Goal: Task Accomplishment & Management: Use online tool/utility

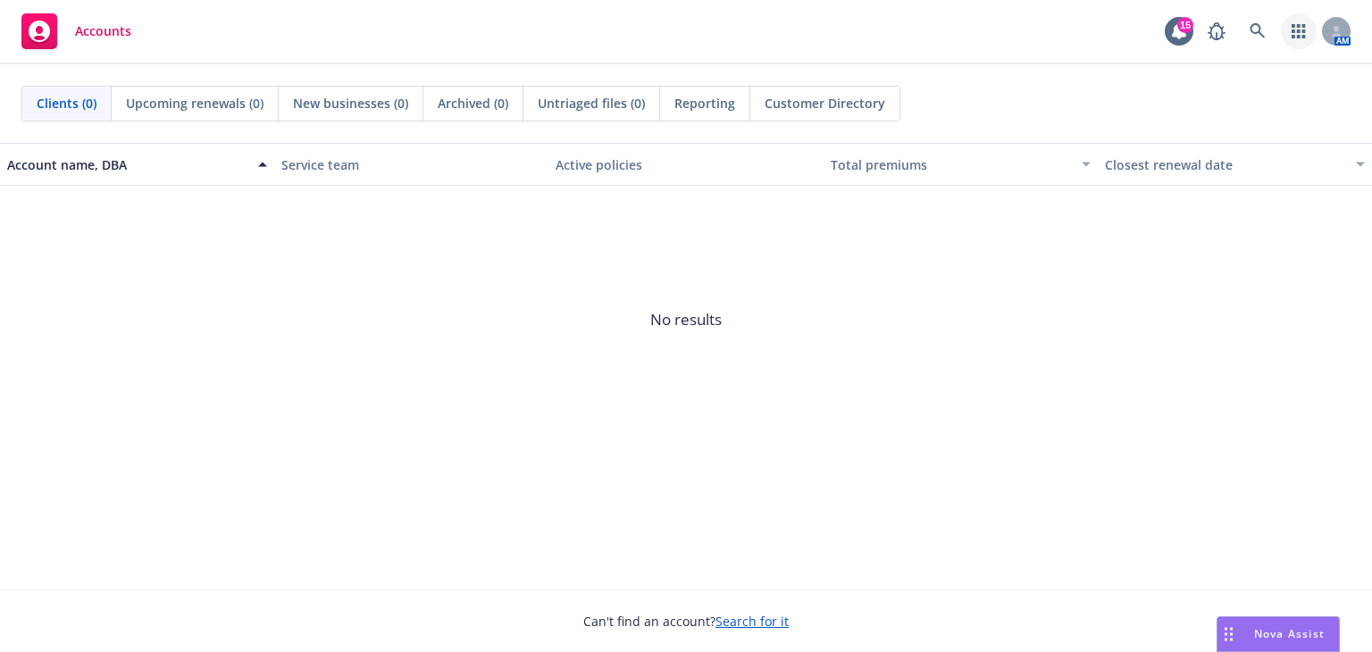
click at [1289, 22] on link "button" at bounding box center [1299, 31] width 36 height 36
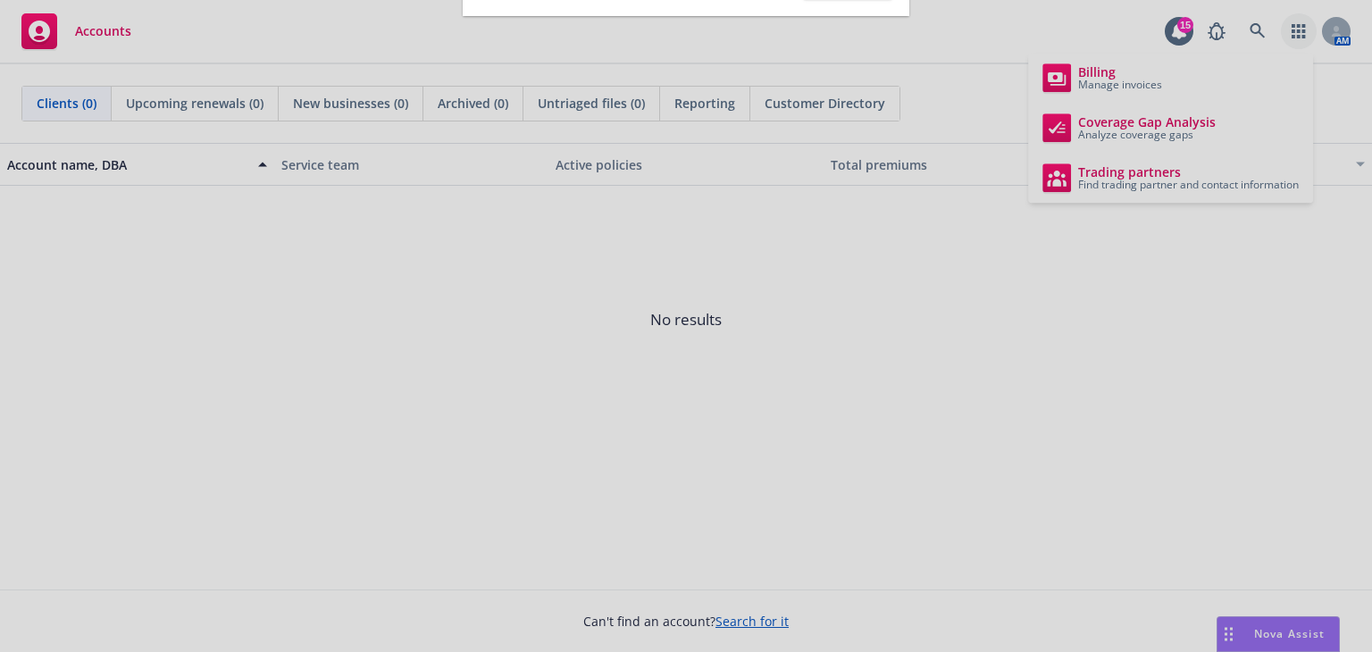
click at [1154, 122] on div at bounding box center [686, 326] width 1372 height 652
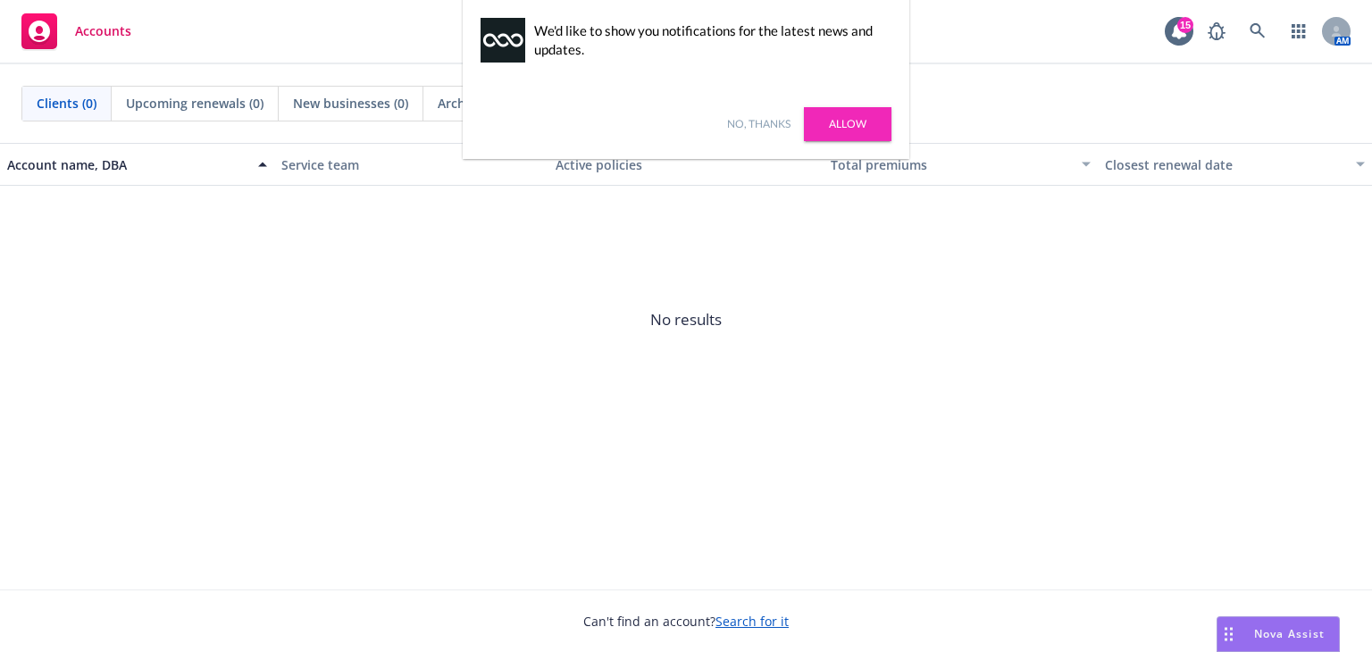
click at [770, 121] on link "No, thanks" at bounding box center [758, 124] width 63 height 16
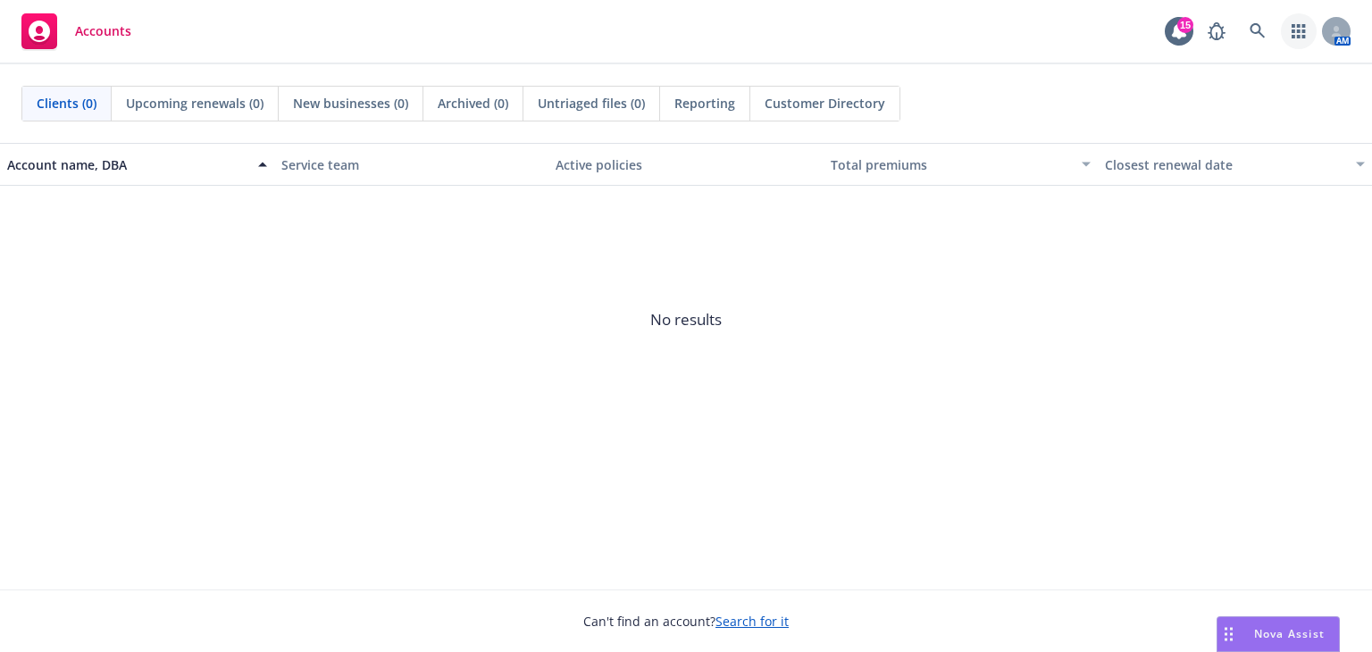
click at [1297, 26] on icon "button" at bounding box center [1297, 31] width 13 height 14
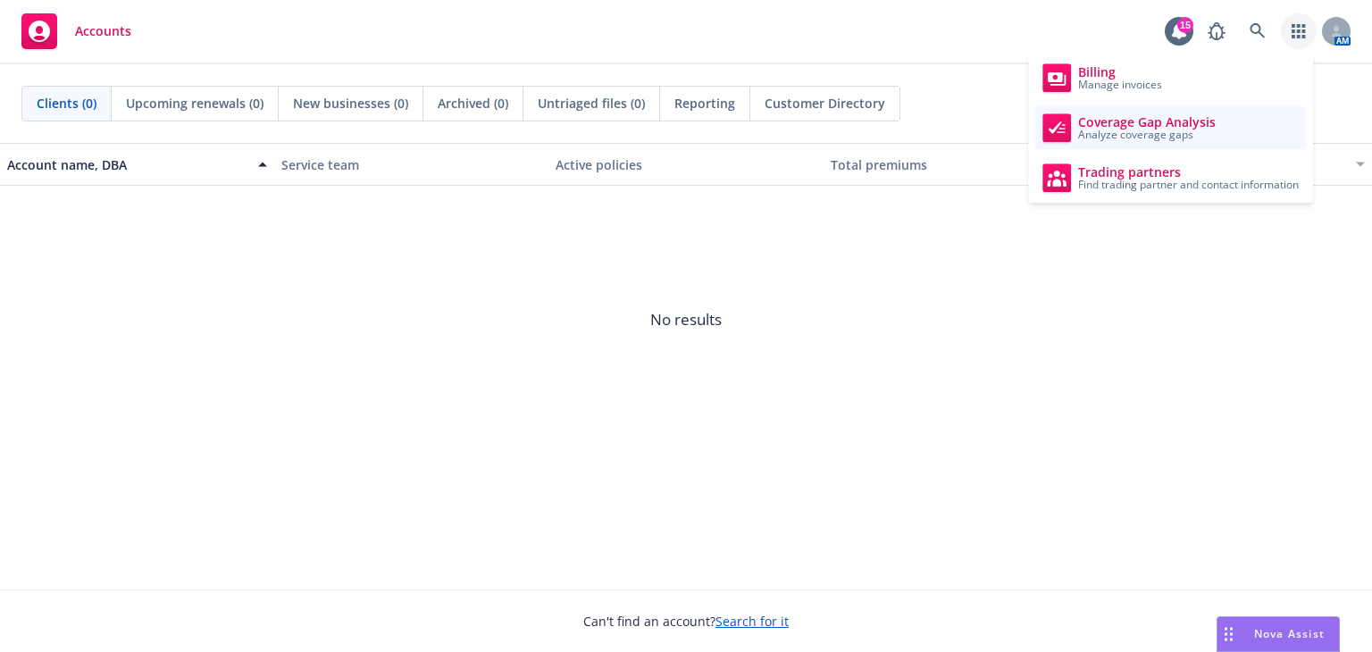
click at [1178, 125] on span "Coverage Gap Analysis" at bounding box center [1147, 122] width 138 height 14
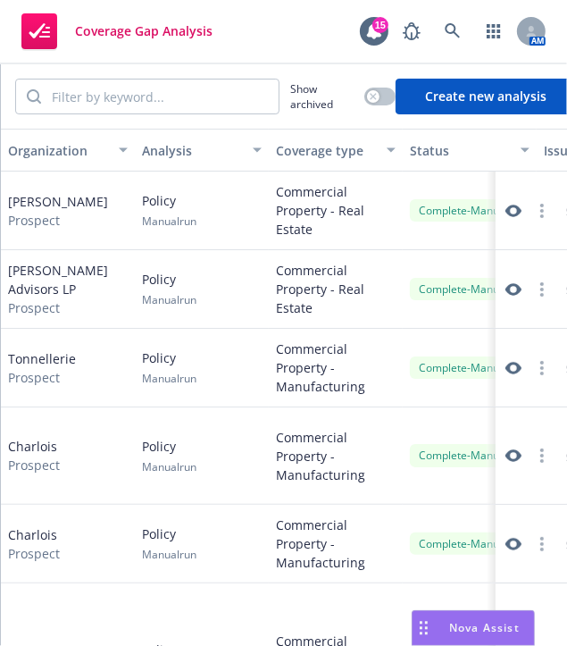
click at [489, 94] on button "Create new analysis" at bounding box center [486, 97] width 180 height 36
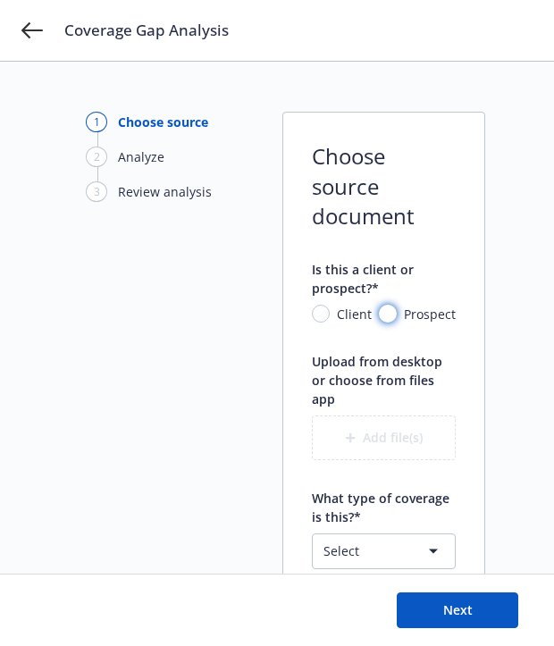
click at [389, 312] on input "Prospect" at bounding box center [388, 314] width 18 height 18
radio input "true"
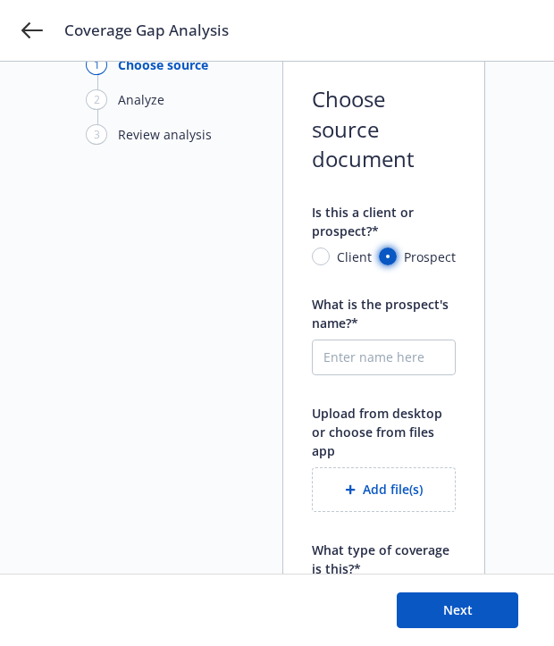
scroll to position [89, 0]
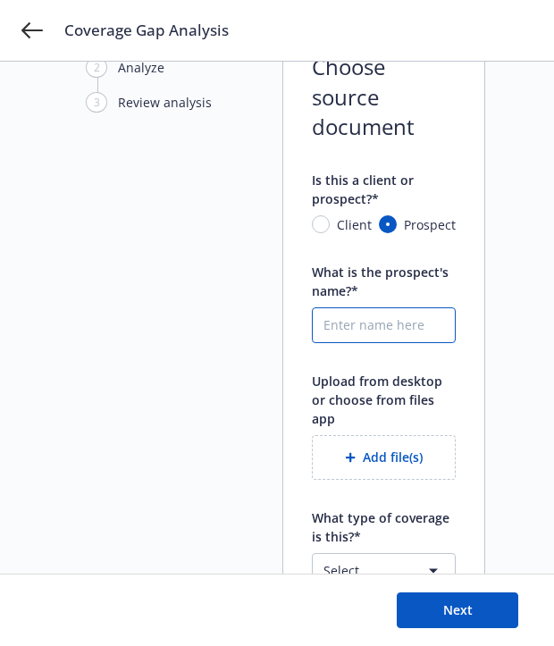
click at [392, 322] on input "What is the prospect's name?*" at bounding box center [384, 325] width 142 height 34
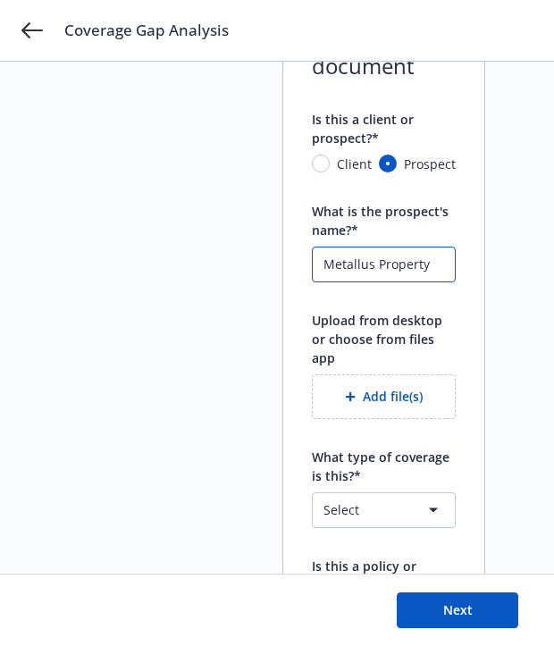
scroll to position [179, 0]
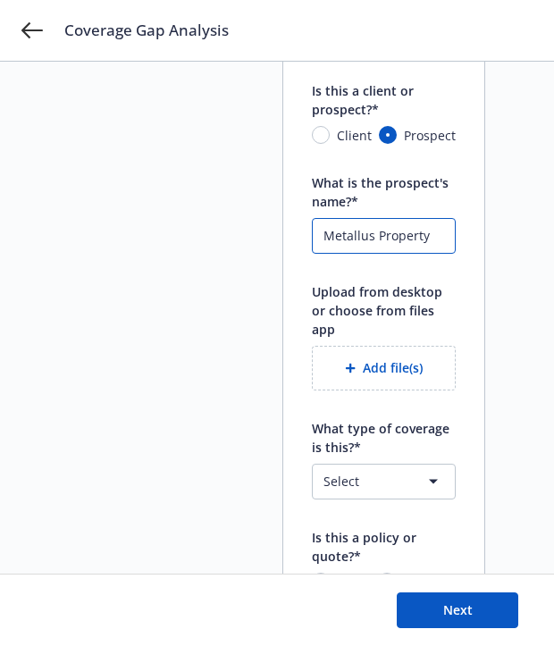
type input "Metallus Property"
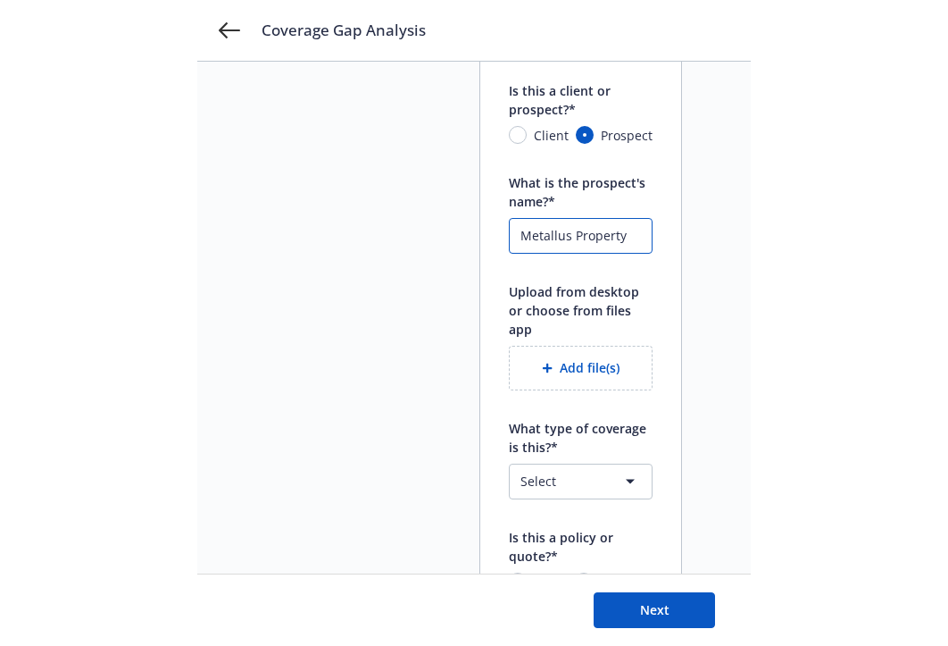
scroll to position [96, 0]
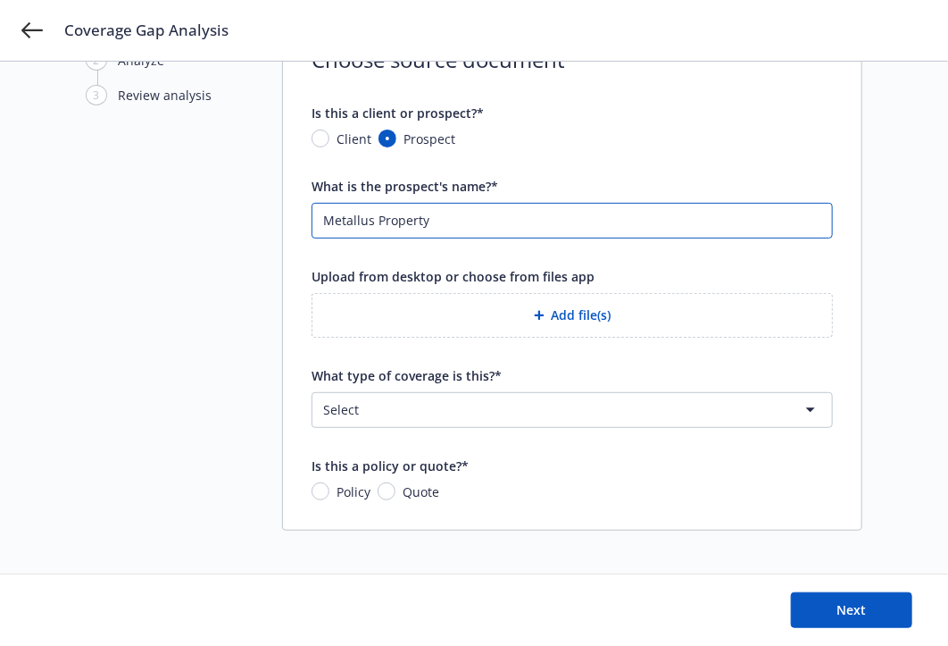
click at [451, 229] on input "Metallus Property" at bounding box center [573, 221] width 520 height 34
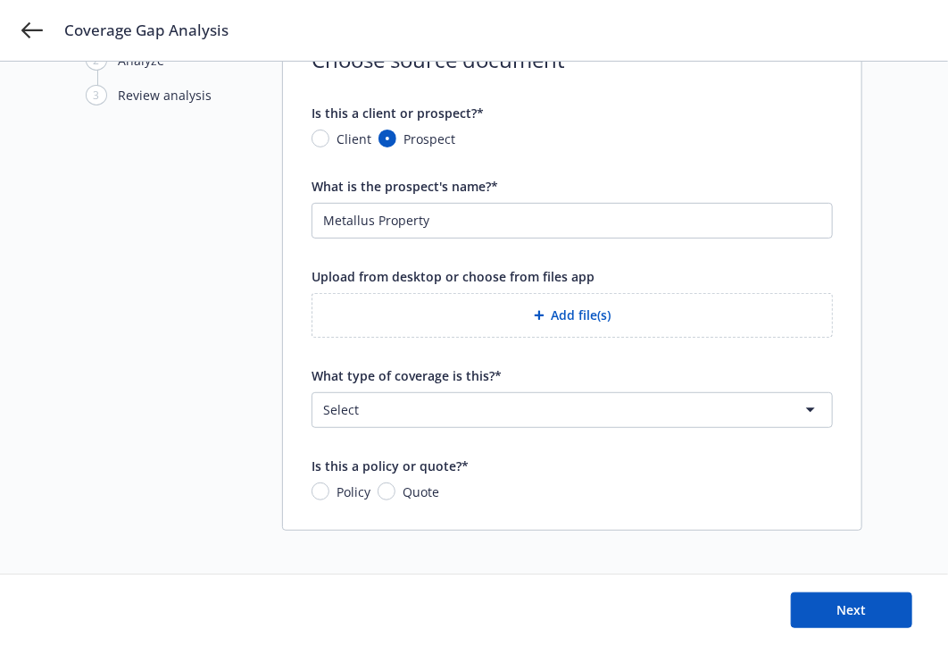
click at [583, 306] on button "Add file(s)" at bounding box center [573, 315] width 522 height 45
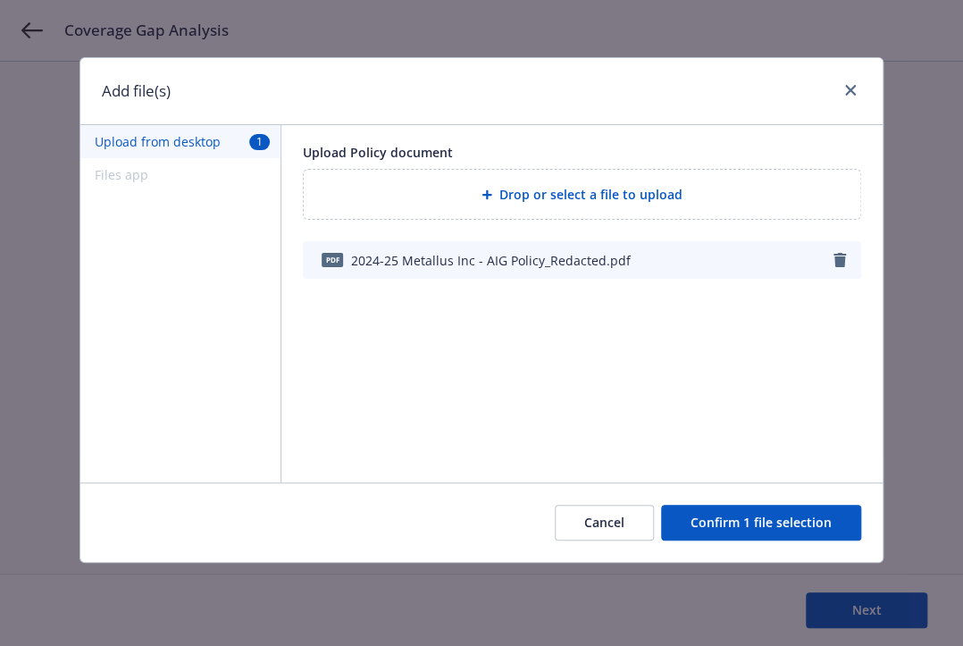
click at [732, 519] on button "Confirm 1 file selection" at bounding box center [761, 523] width 200 height 36
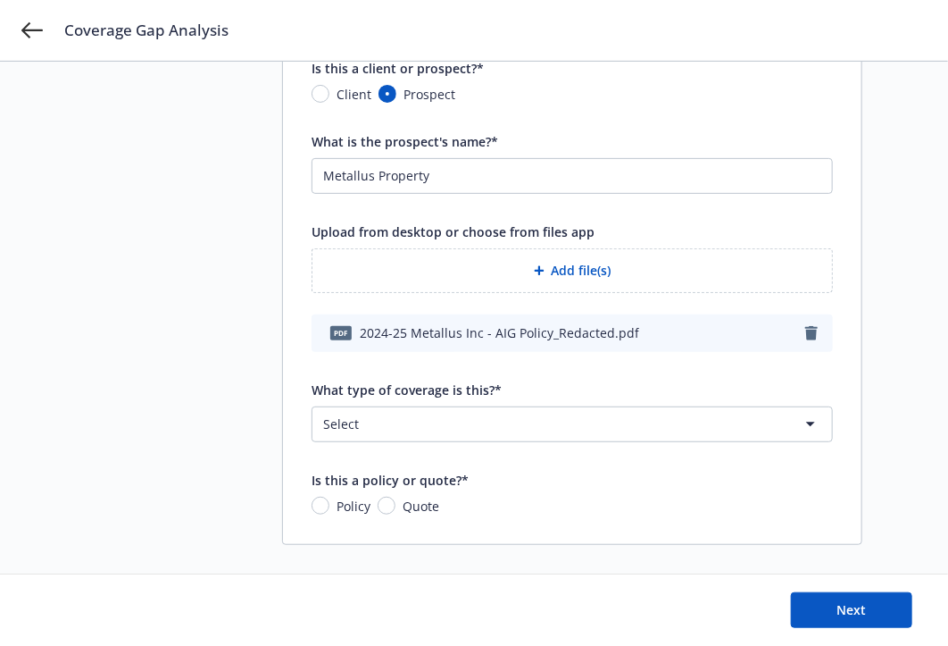
scroll to position [161, 0]
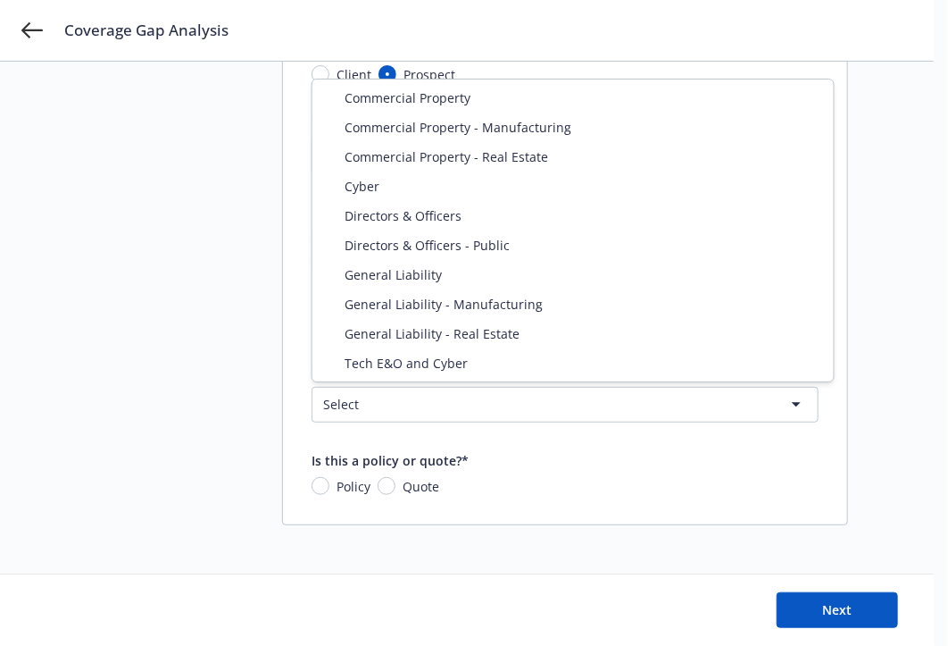
click at [810, 402] on html "Coverage Gap Analysis 1 Choose source 2 Analyze 3 Review analysis Choose source…" at bounding box center [474, 162] width 948 height 646
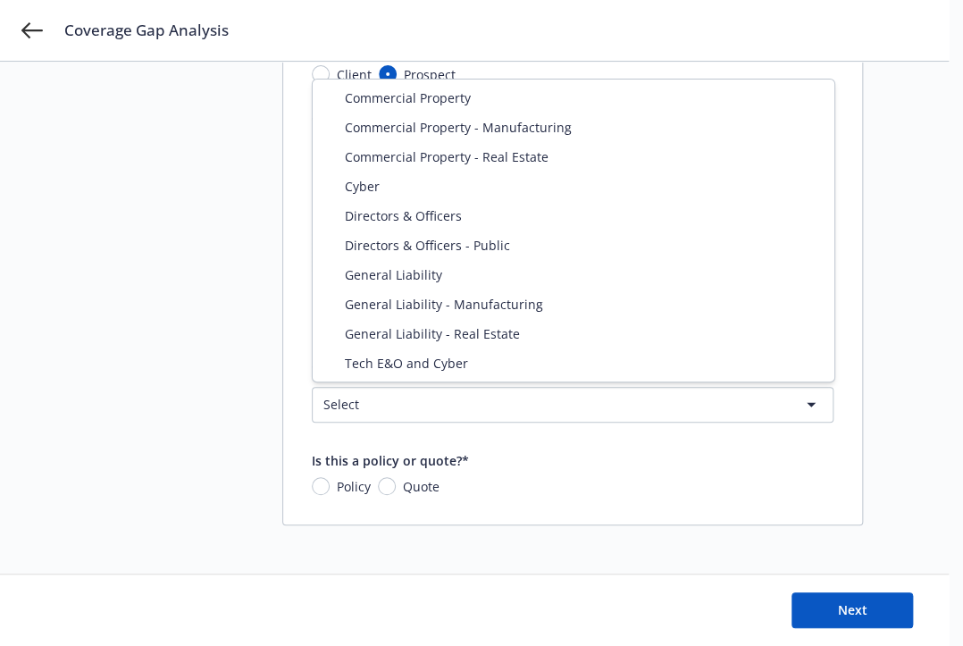
select select "PROPERTY_MANUFACTURING"
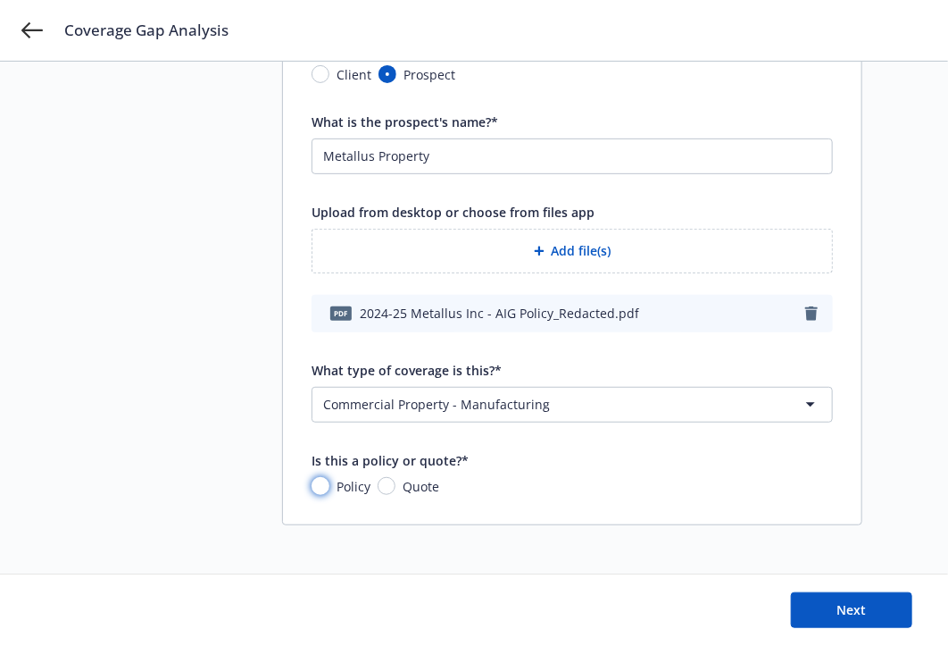
click at [321, 487] on input "Policy" at bounding box center [321, 486] width 18 height 18
radio input "true"
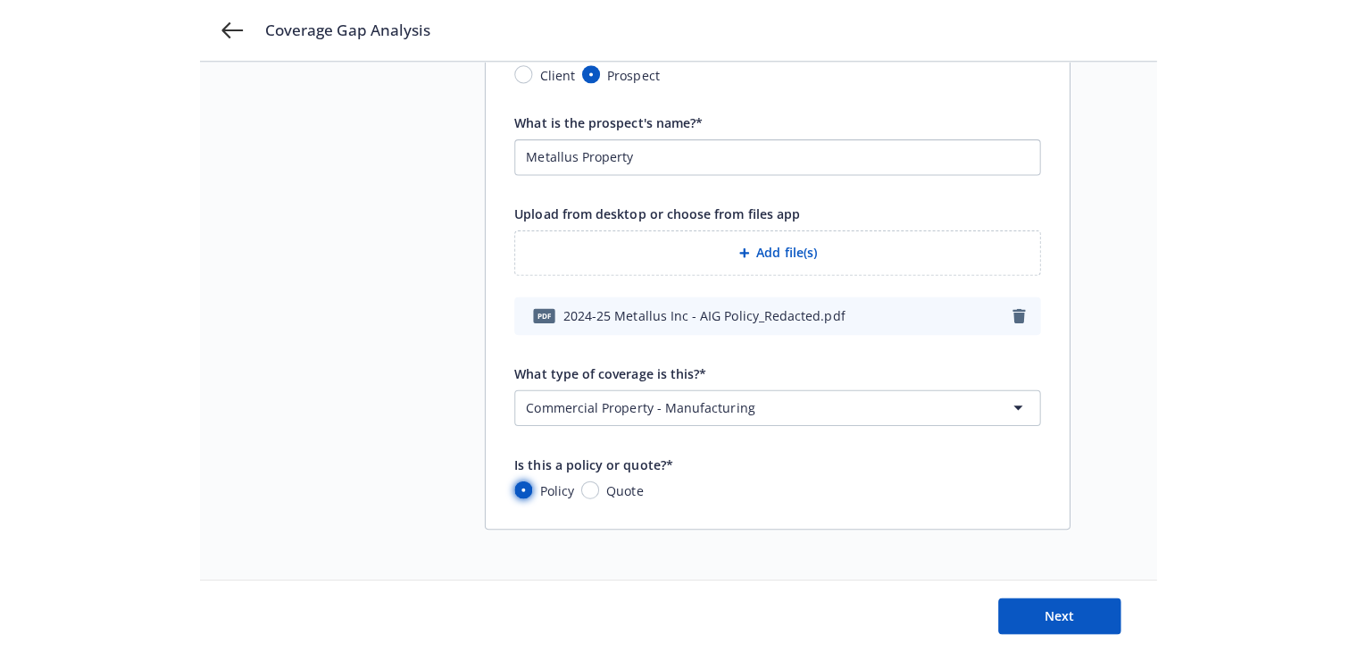
scroll to position [155, 0]
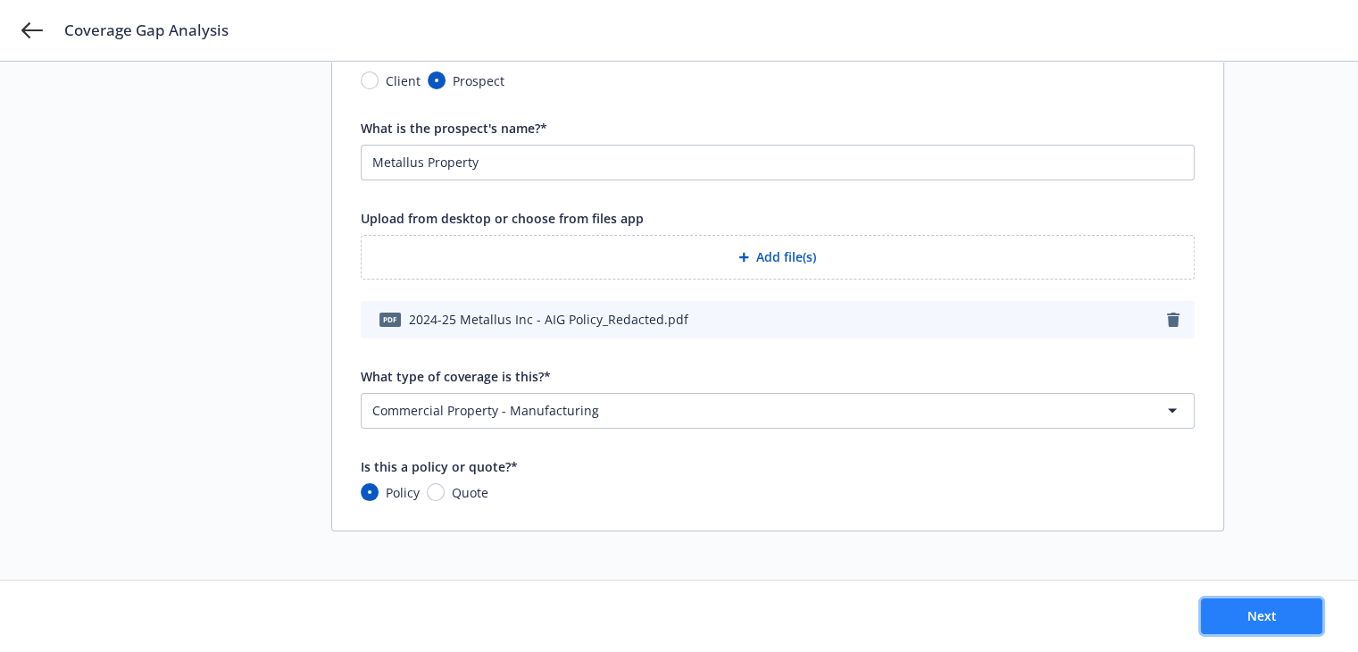
click at [1262, 607] on span "Next" at bounding box center [1262, 615] width 29 height 17
